Goal: Task Accomplishment & Management: Manage account settings

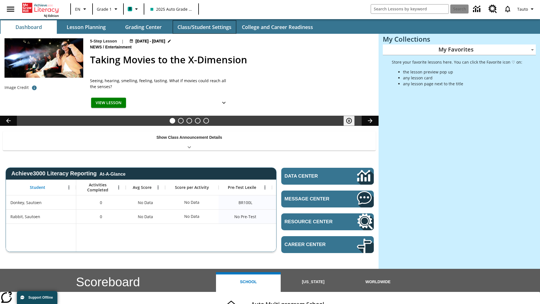
click at [204, 27] on button "Class/Student Settings" at bounding box center [205, 27] width 64 height 14
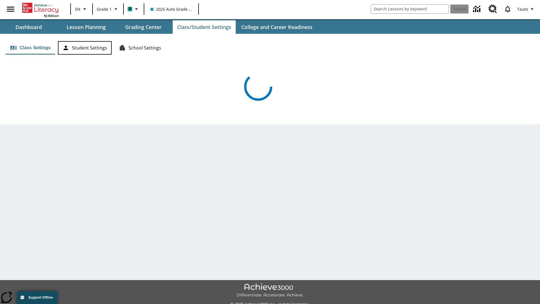
click at [85, 48] on button "Student Settings" at bounding box center [85, 48] width 54 height 14
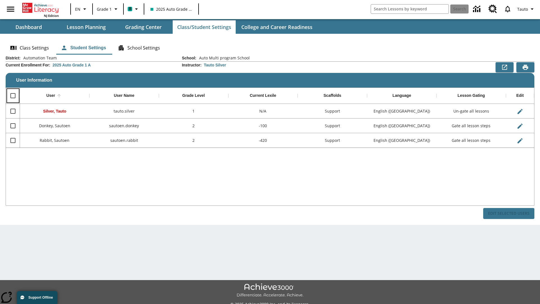
click at [13, 96] on input "Select all rows" at bounding box center [13, 96] width 12 height 12
checkbox input "true"
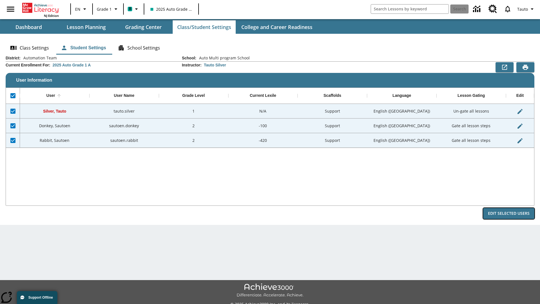
click at [509, 213] on button "Edit Selected Users" at bounding box center [508, 213] width 51 height 11
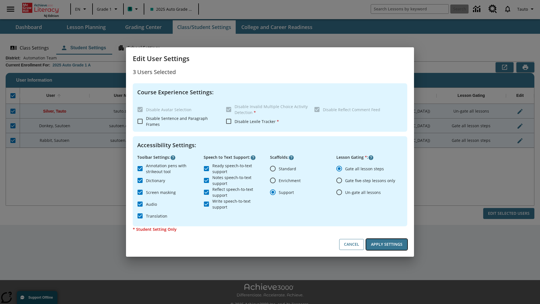
click at [387, 244] on button "Apply Settings" at bounding box center [386, 244] width 41 height 11
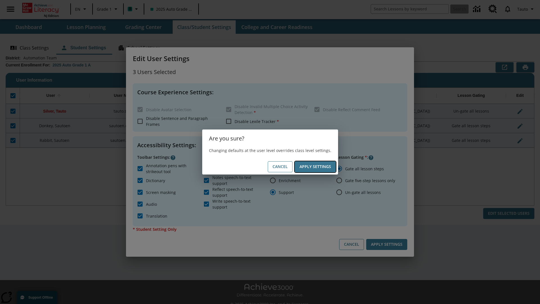
click at [315, 167] on button "Apply Settings" at bounding box center [315, 166] width 41 height 11
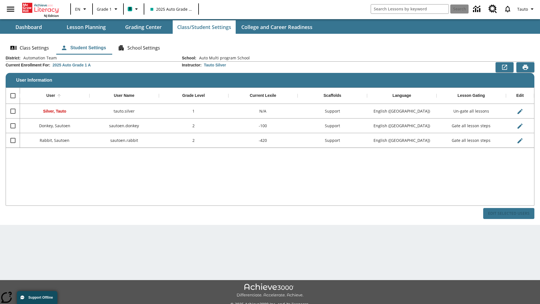
checkbox input "false"
click at [526, 9] on span "Tauto" at bounding box center [522, 9] width 11 height 6
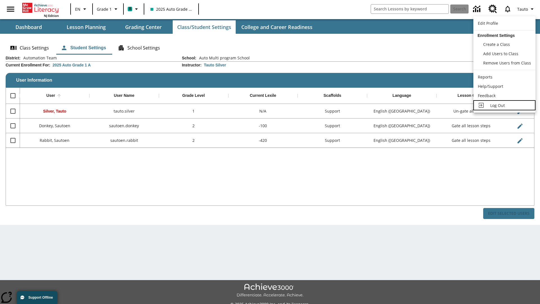
click at [504, 105] on span "Log Out" at bounding box center [497, 105] width 15 height 5
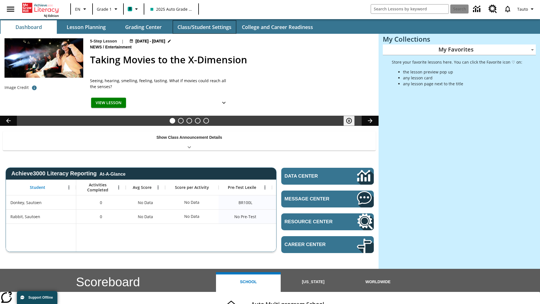
click at [204, 27] on button "Class/Student Settings" at bounding box center [205, 27] width 64 height 14
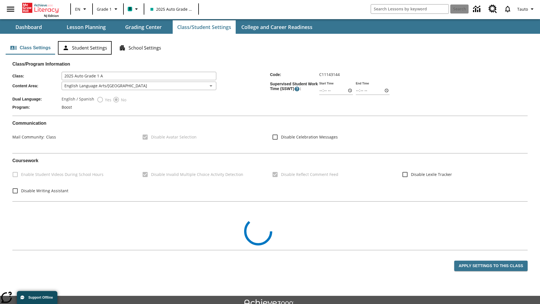
click at [85, 48] on button "Student Settings" at bounding box center [85, 48] width 54 height 14
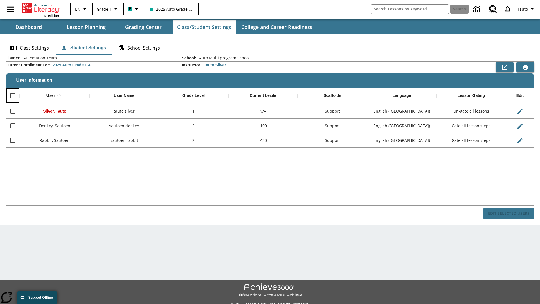
click at [13, 96] on input "Select all rows" at bounding box center [13, 96] width 12 height 12
checkbox input "true"
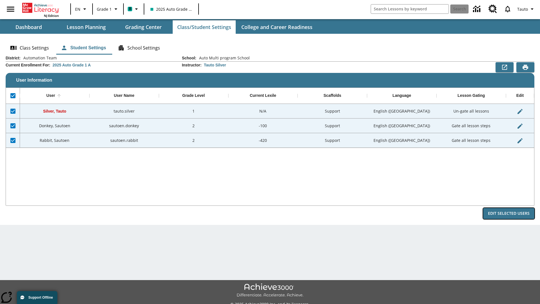
click at [509, 213] on button "Edit Selected Users" at bounding box center [508, 213] width 51 height 11
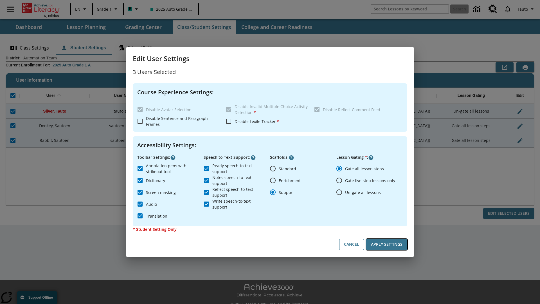
click at [387, 244] on button "Apply Settings" at bounding box center [386, 244] width 41 height 11
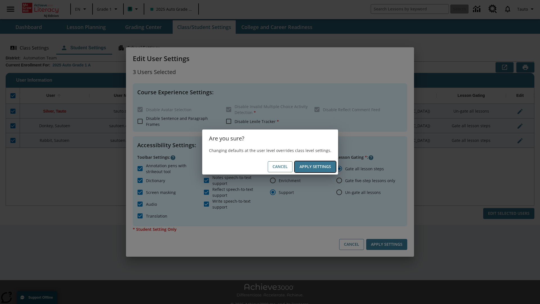
click at [315, 167] on button "Apply Settings" at bounding box center [315, 166] width 41 height 11
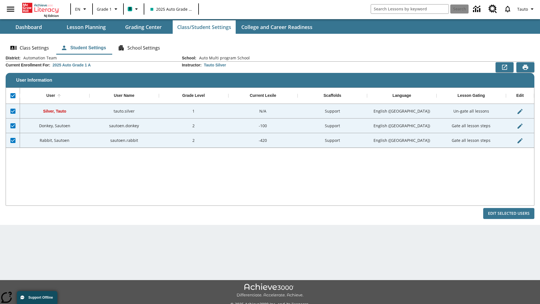
checkbox input "false"
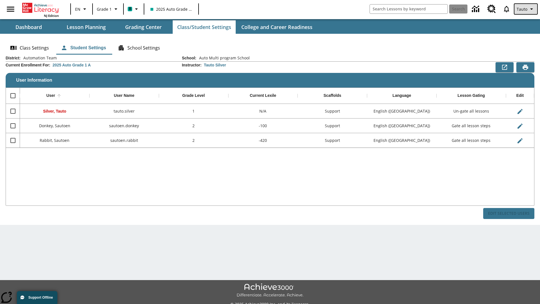
click at [526, 9] on span "Tauto" at bounding box center [522, 9] width 11 height 6
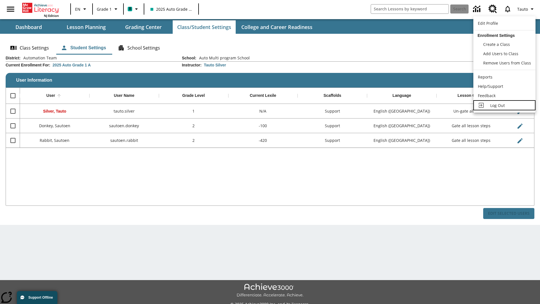
click at [504, 105] on span "Log Out" at bounding box center [497, 105] width 15 height 5
